Goal: Navigation & Orientation: Understand site structure

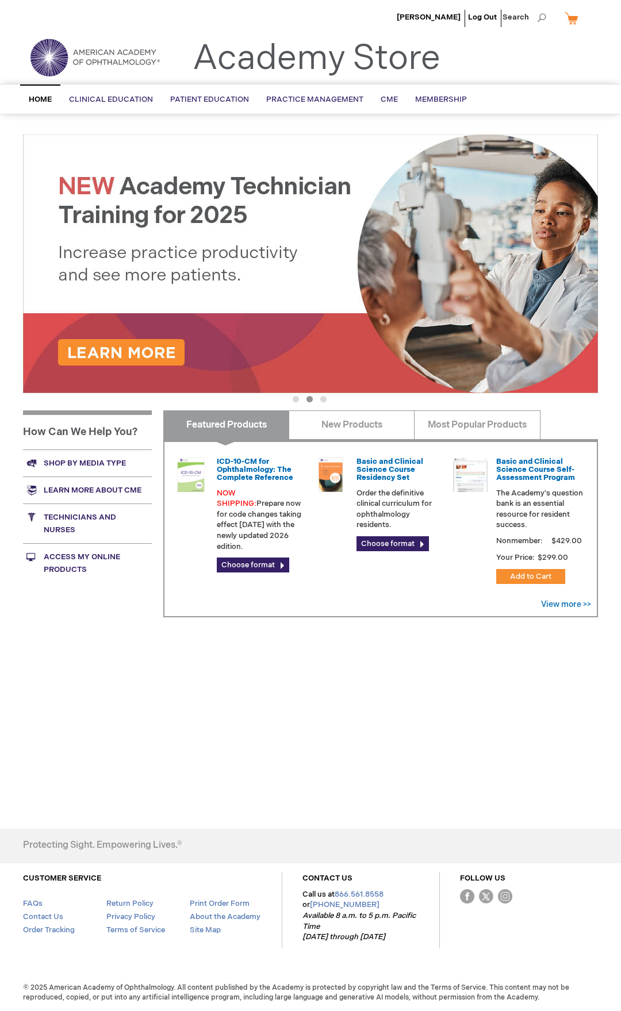
click at [49, 100] on span "Home" at bounding box center [40, 99] width 23 height 9
click at [389, 96] on span "CME" at bounding box center [389, 99] width 17 height 9
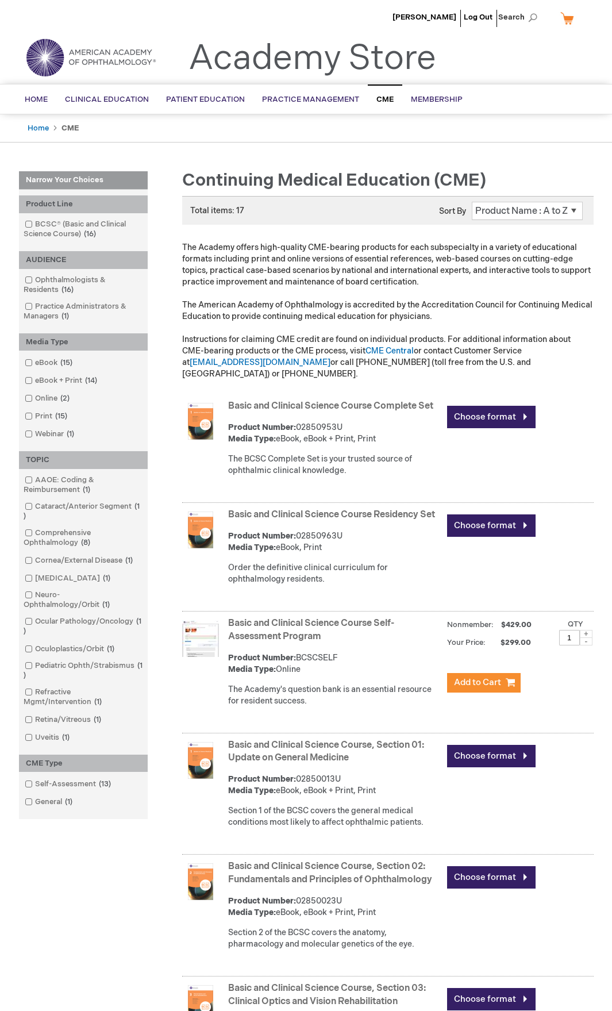
click at [374, 93] on link "CME" at bounding box center [385, 98] width 34 height 29
click at [382, 99] on span "CME" at bounding box center [385, 99] width 17 height 9
click at [379, 96] on span "CME" at bounding box center [385, 99] width 17 height 9
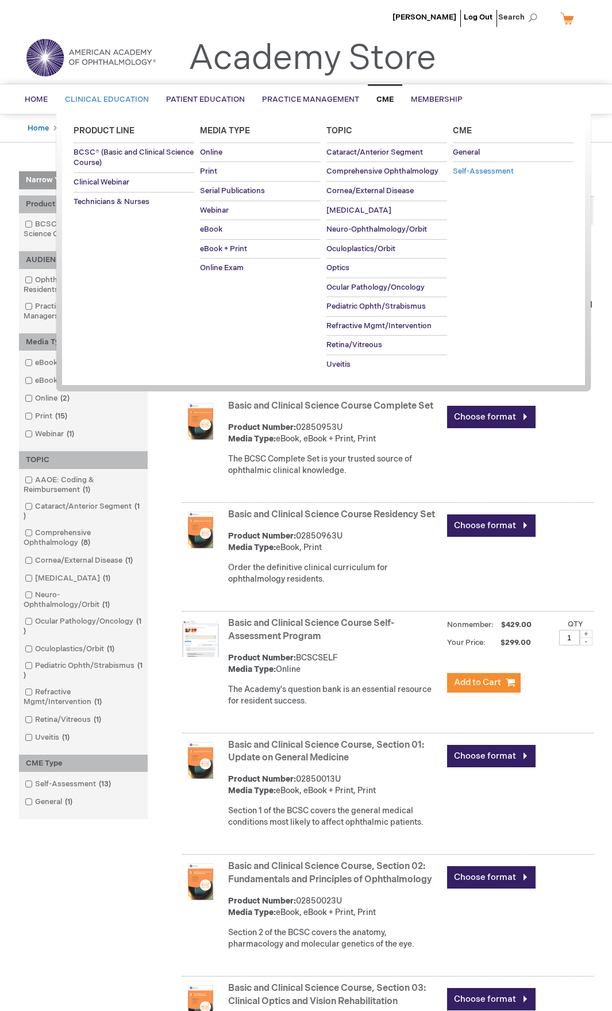
click at [479, 171] on span "Self-Assessment" at bounding box center [483, 171] width 61 height 9
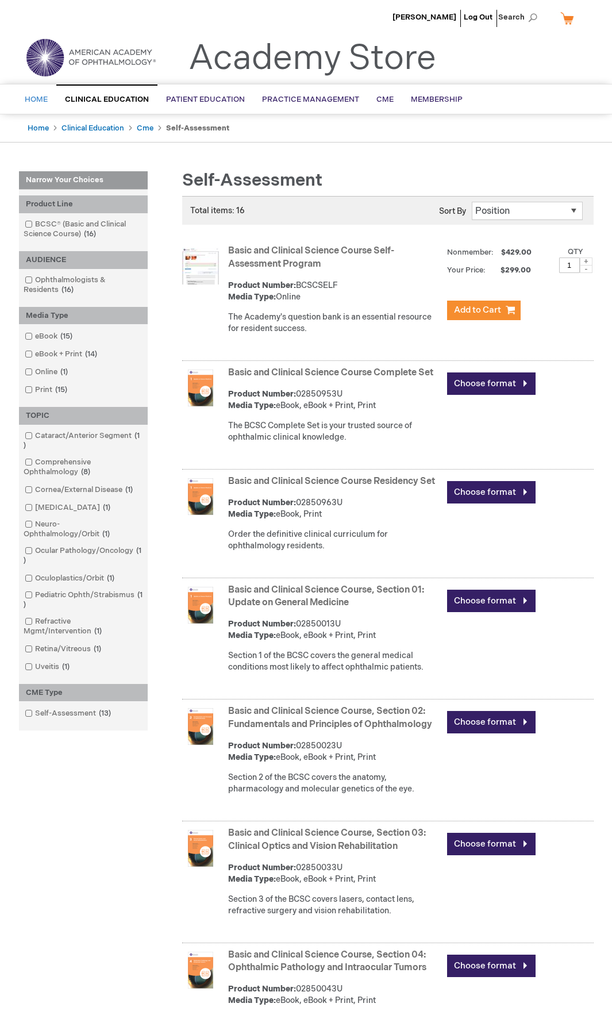
click at [37, 99] on span "Home" at bounding box center [36, 99] width 23 height 9
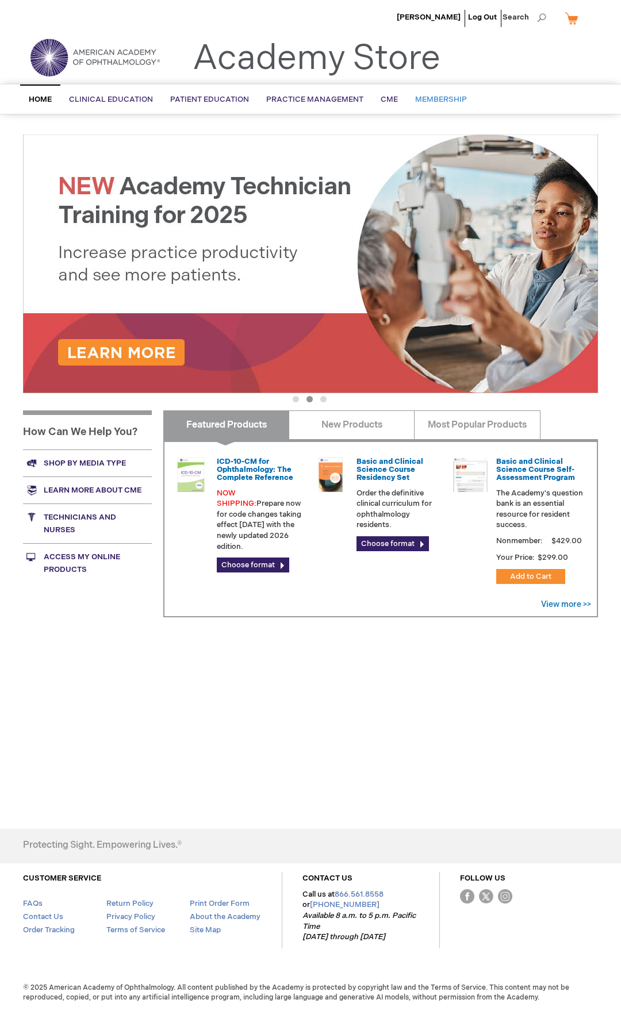
click at [444, 97] on span "Membership" at bounding box center [441, 99] width 52 height 9
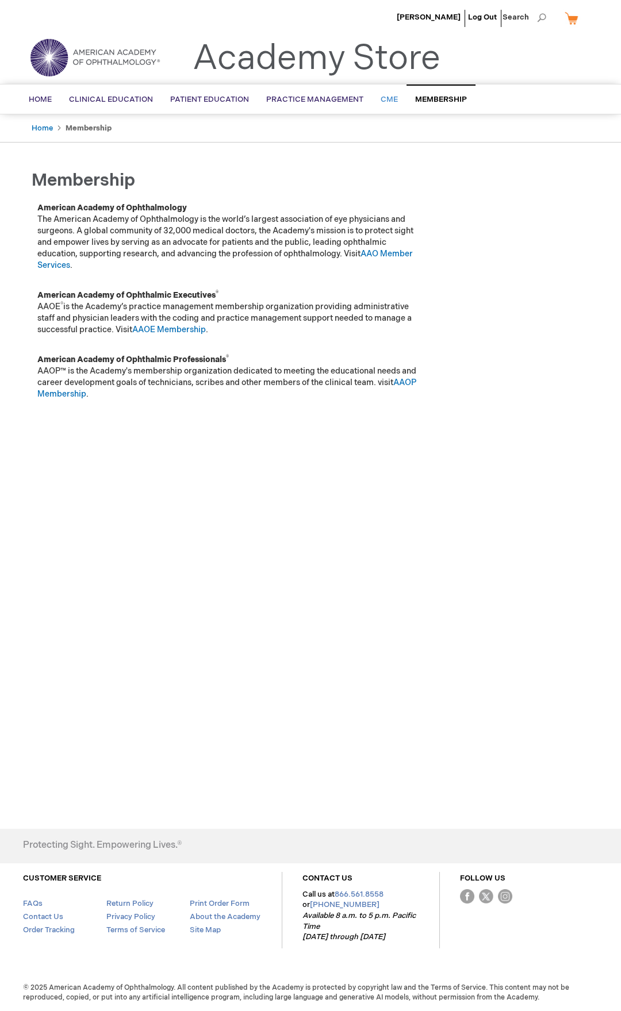
click at [388, 98] on span "CME" at bounding box center [389, 99] width 17 height 9
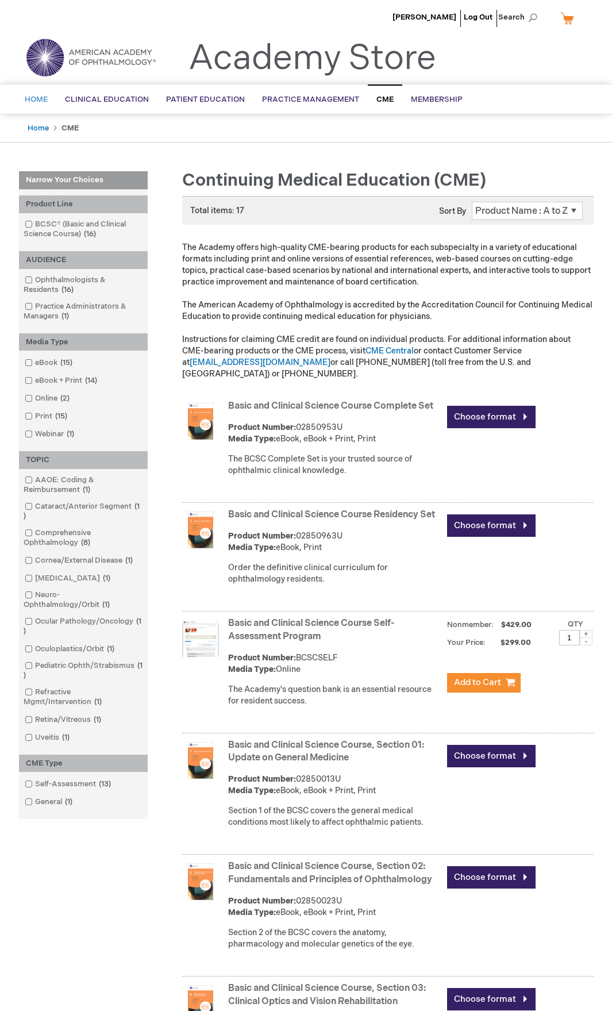
click at [36, 97] on span "Home" at bounding box center [36, 99] width 23 height 9
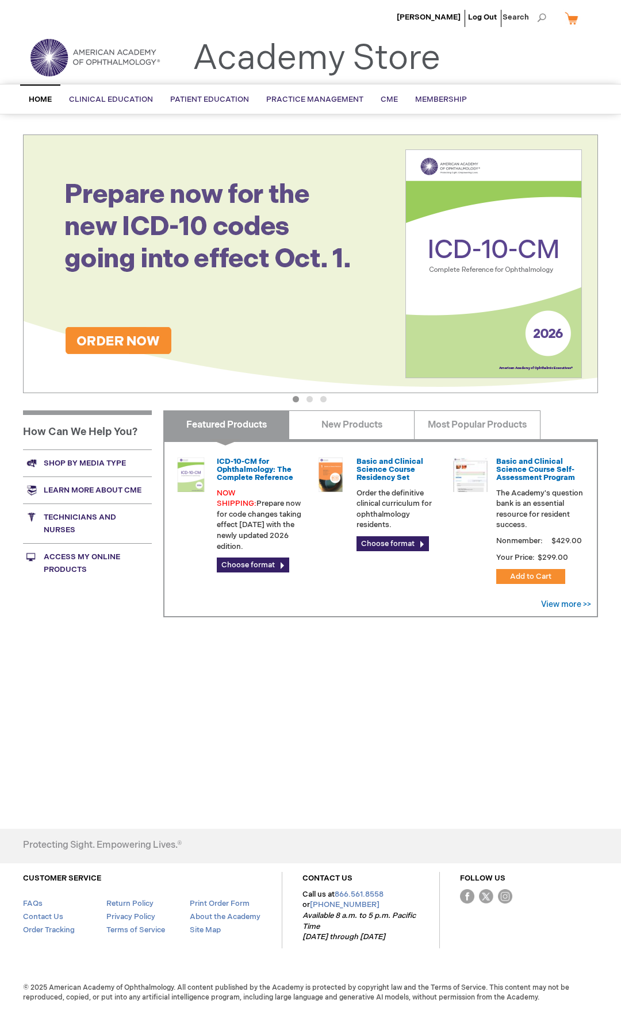
click at [43, 99] on span "Home" at bounding box center [40, 99] width 23 height 9
click at [41, 56] on img at bounding box center [95, 57] width 138 height 41
